Goal: Information Seeking & Learning: Learn about a topic

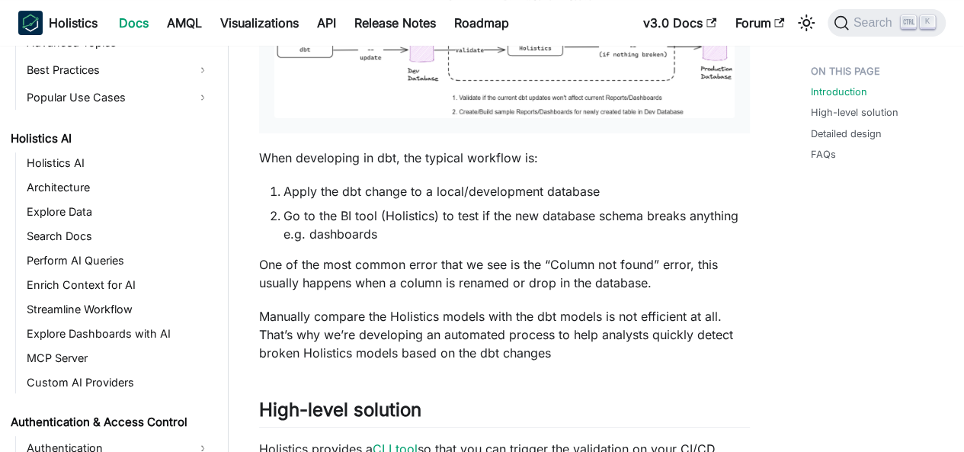
scroll to position [702, 0]
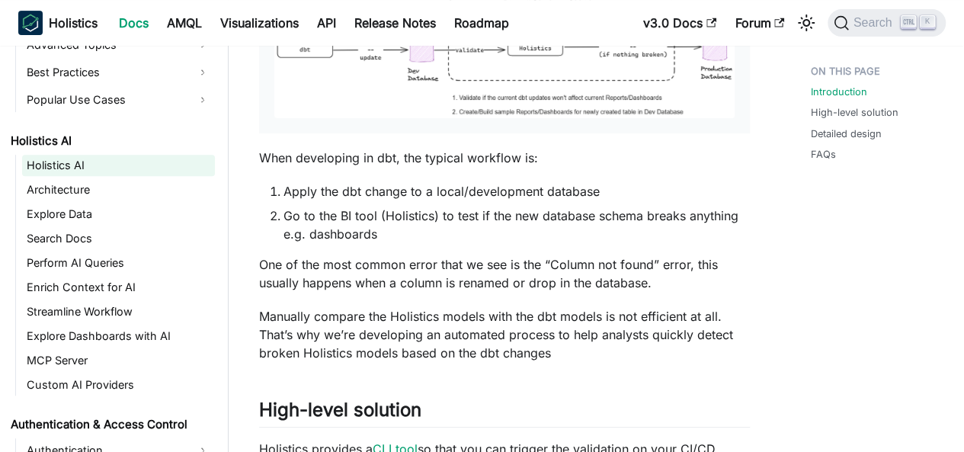
click at [91, 167] on link "Holistics AI" at bounding box center [118, 165] width 193 height 21
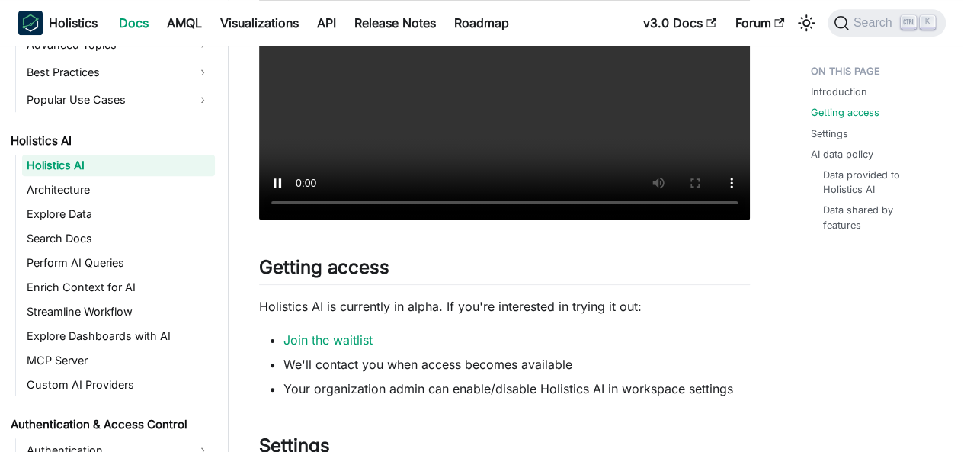
scroll to position [686, 0]
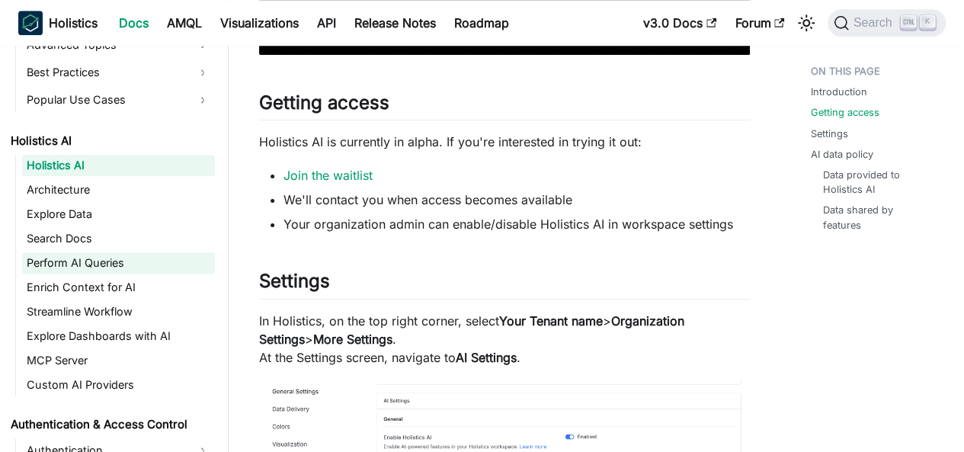
click at [89, 264] on link "Perform AI Queries" at bounding box center [118, 262] width 193 height 21
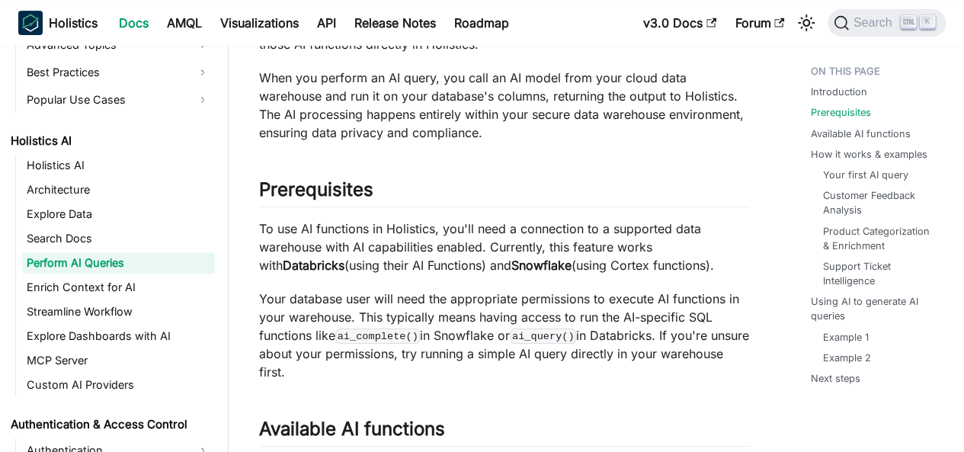
scroll to position [305, 0]
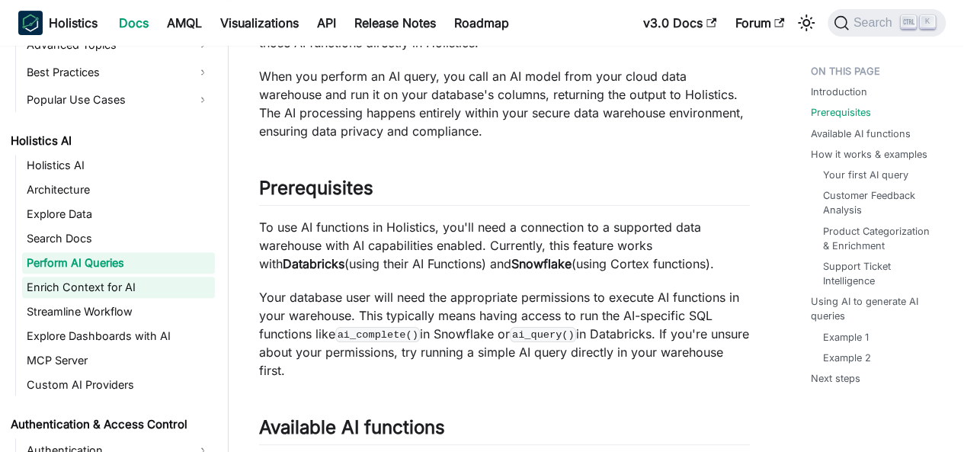
click at [108, 284] on link "Enrich Context for AI" at bounding box center [118, 287] width 193 height 21
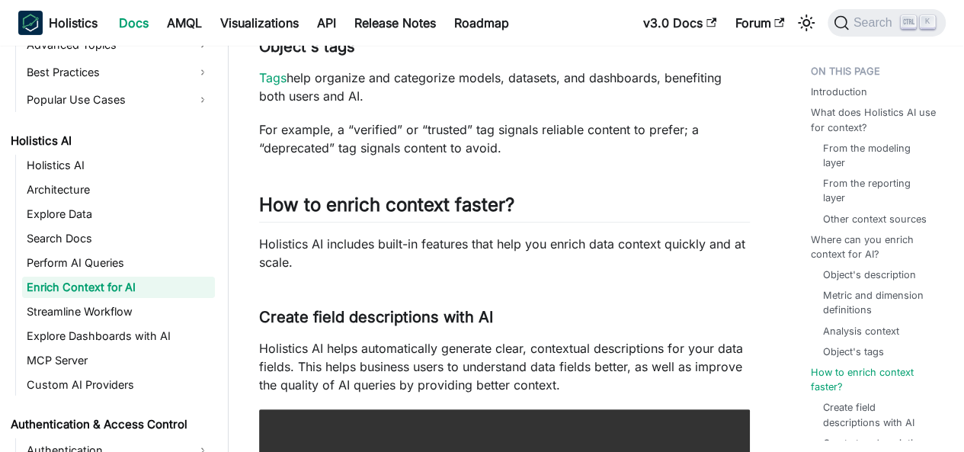
scroll to position [2897, 0]
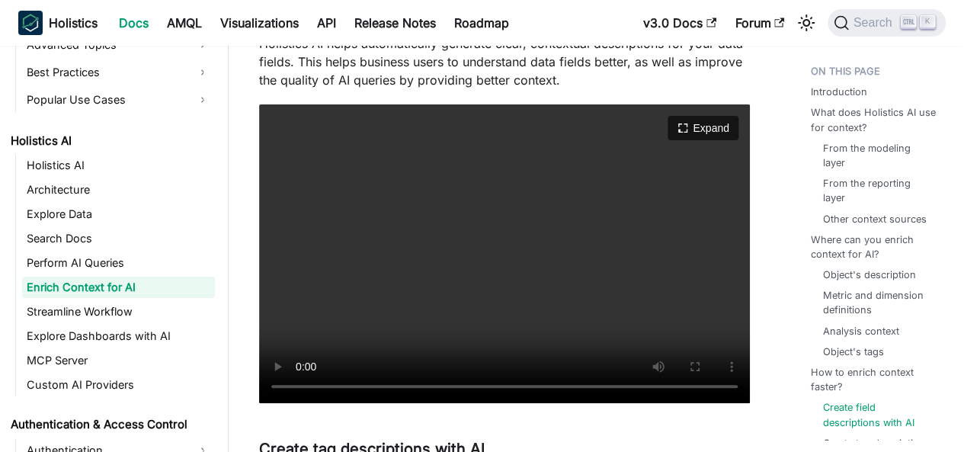
click at [354, 303] on video "Your browser does not support embedding video, but you can download it ." at bounding box center [504, 253] width 491 height 299
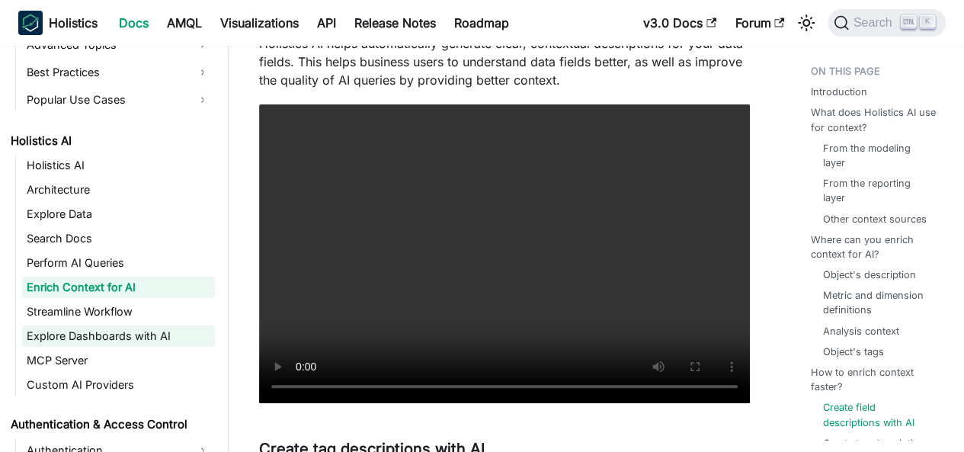
click at [116, 335] on link "Explore Dashboards with AI" at bounding box center [118, 335] width 193 height 21
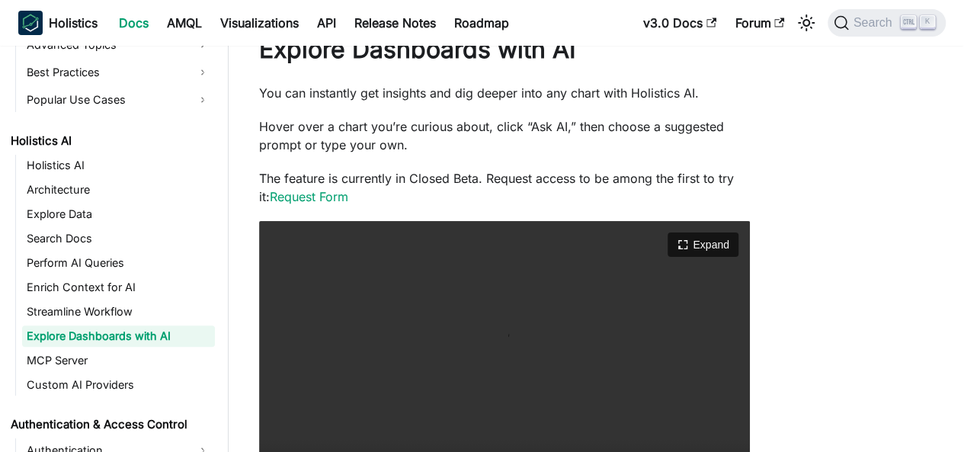
scroll to position [152, 0]
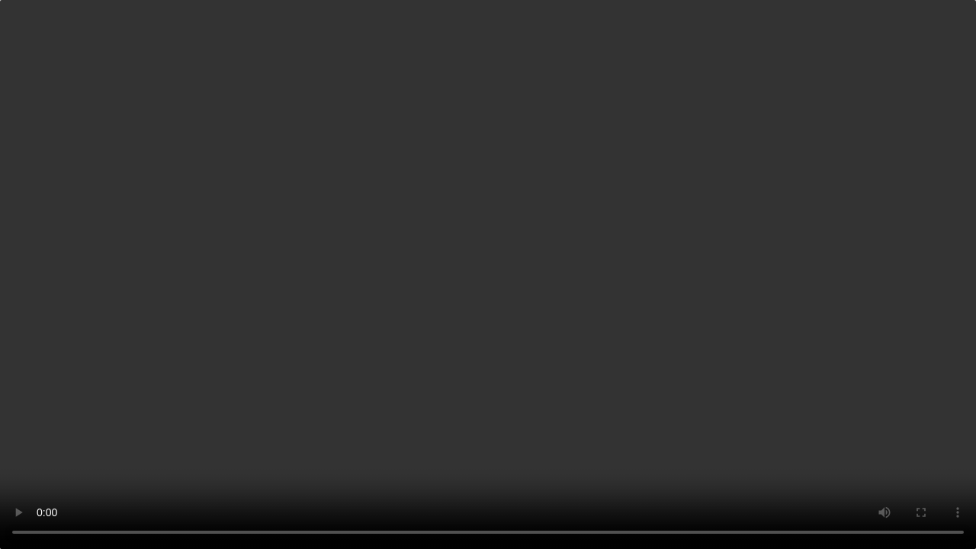
click at [853, 374] on video "Your browser does not support embedding video, but you can download it ." at bounding box center [488, 274] width 976 height 549
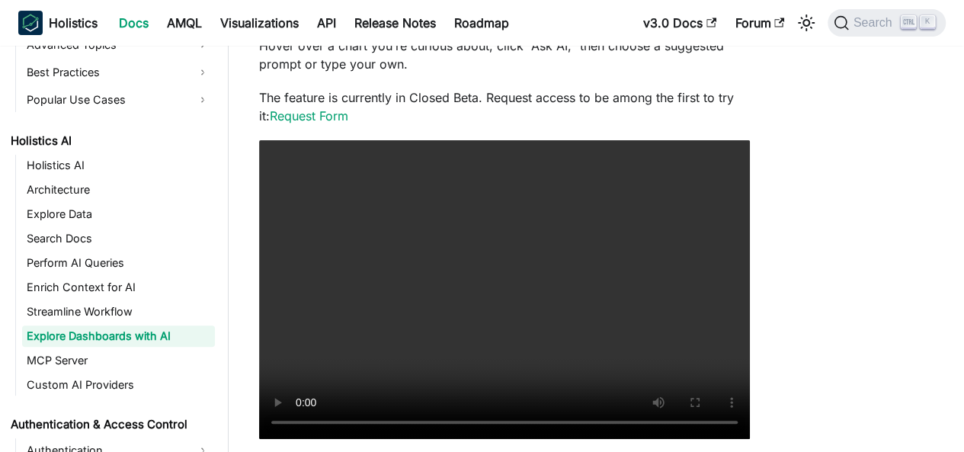
scroll to position [0, 0]
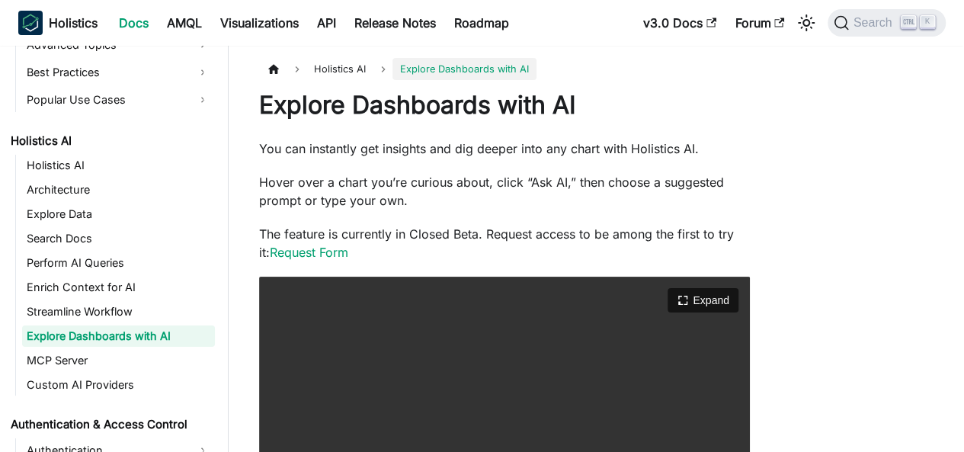
click at [399, 355] on video "Your browser does not support embedding video, but you can download it ." at bounding box center [504, 426] width 491 height 299
click at [354, 197] on p "Hover over a chart you’re curious about, click “Ask AI,” then choose a suggeste…" at bounding box center [504, 191] width 491 height 37
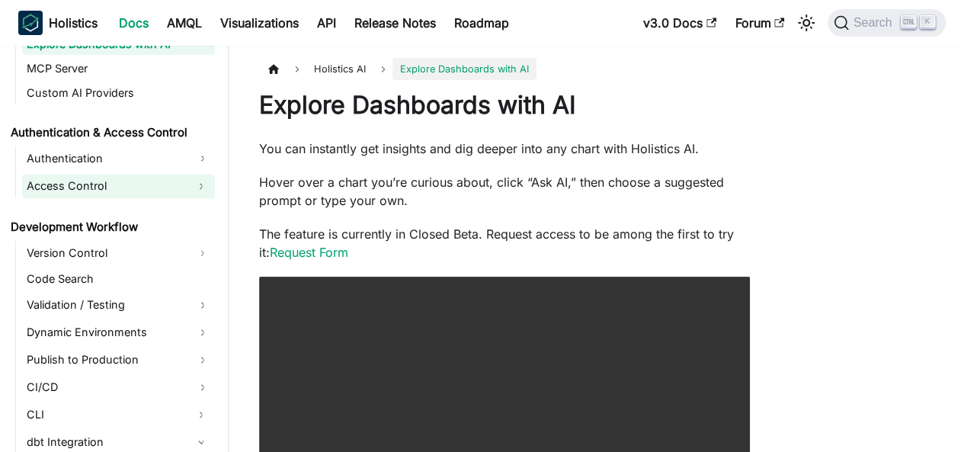
scroll to position [931, 0]
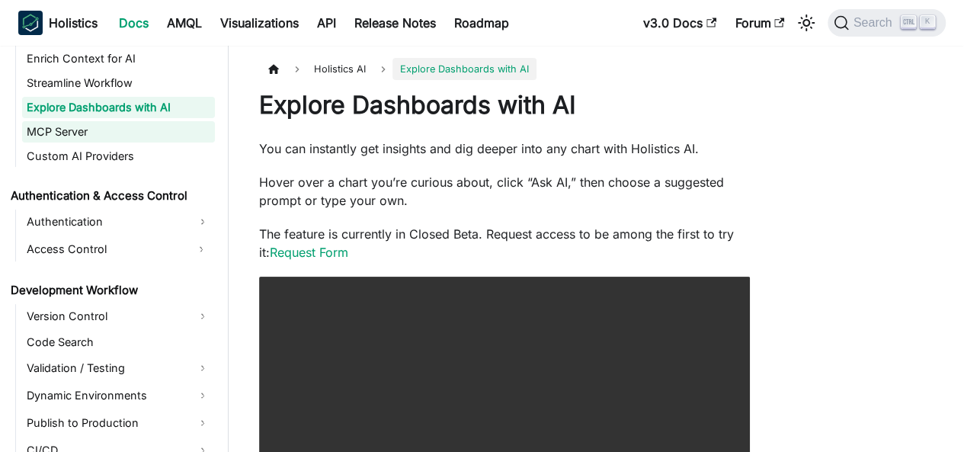
click at [63, 133] on link "MCP Server" at bounding box center [118, 131] width 193 height 21
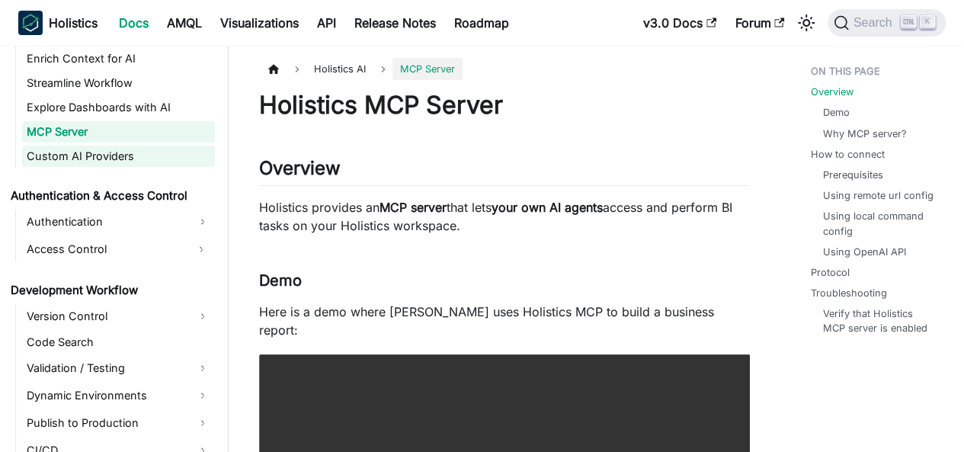
click at [162, 155] on link "Custom AI Providers" at bounding box center [118, 156] width 193 height 21
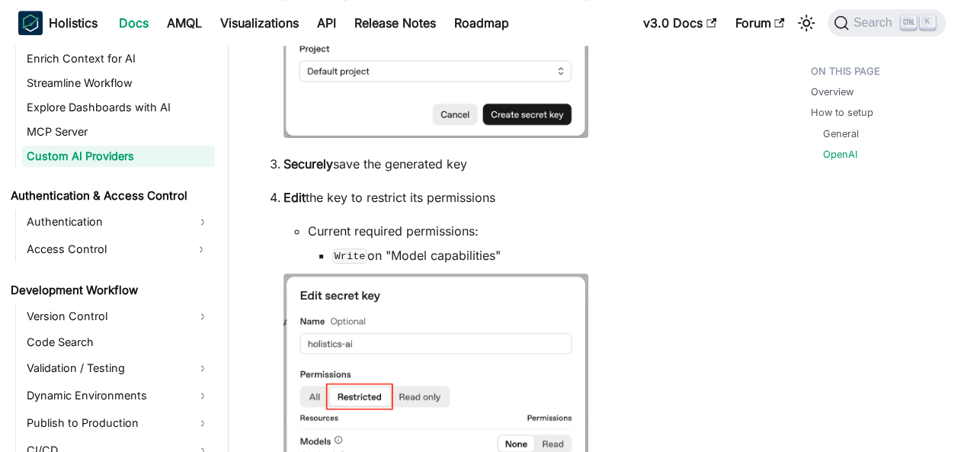
scroll to position [915, 0]
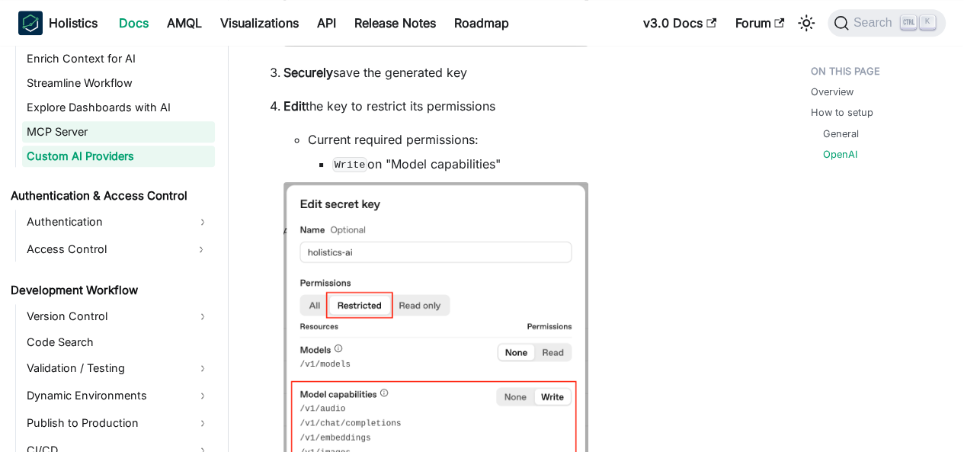
click at [134, 138] on link "MCP Server" at bounding box center [118, 131] width 193 height 21
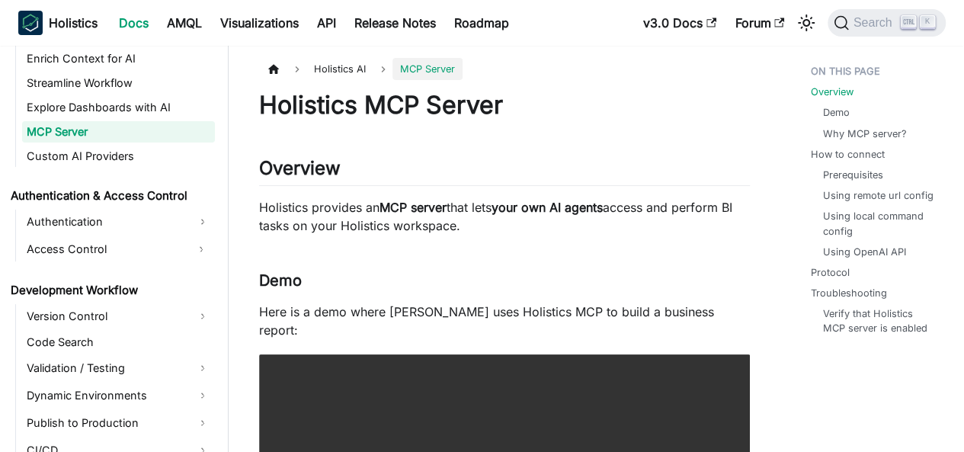
click at [514, 224] on p "Holistics provides an MCP server that lets your own AI agents access and perfor…" at bounding box center [504, 216] width 491 height 37
